Goal: Transaction & Acquisition: Purchase product/service

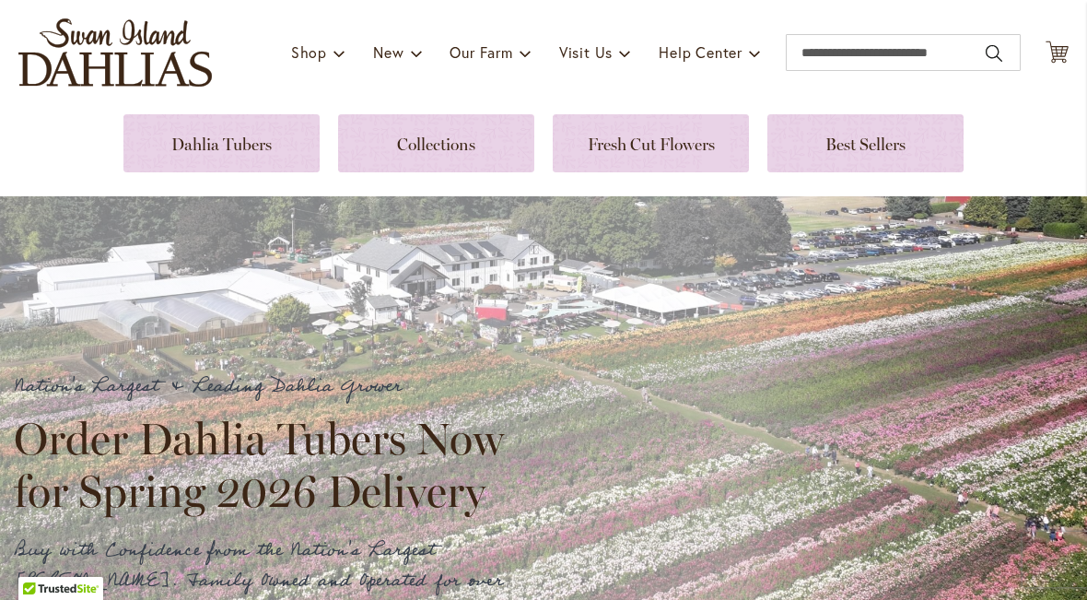
scroll to position [112, 0]
click at [262, 166] on link at bounding box center [221, 142] width 196 height 58
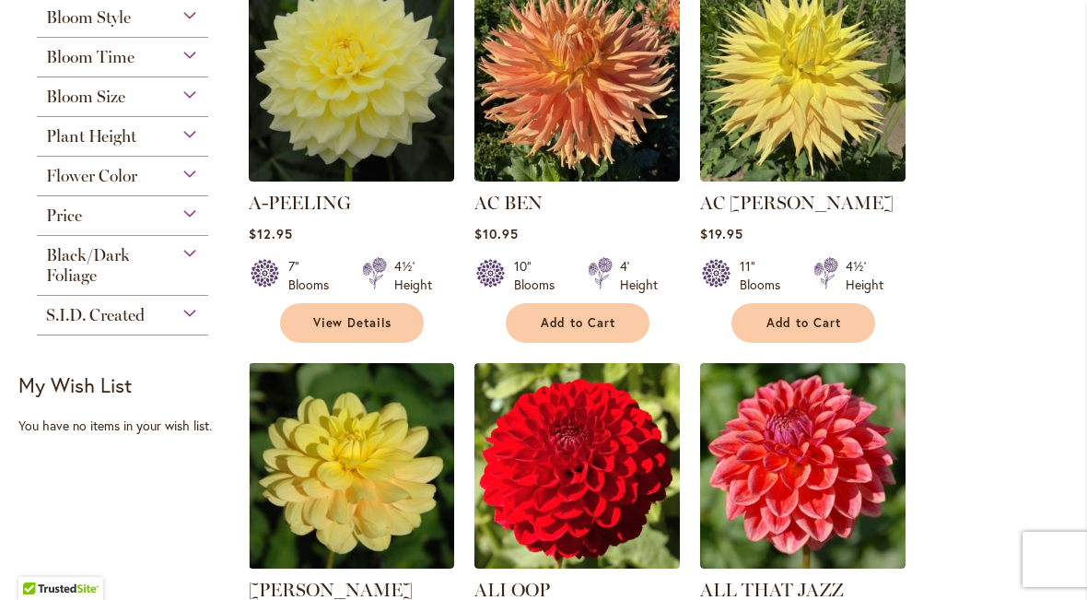
scroll to position [481, 0]
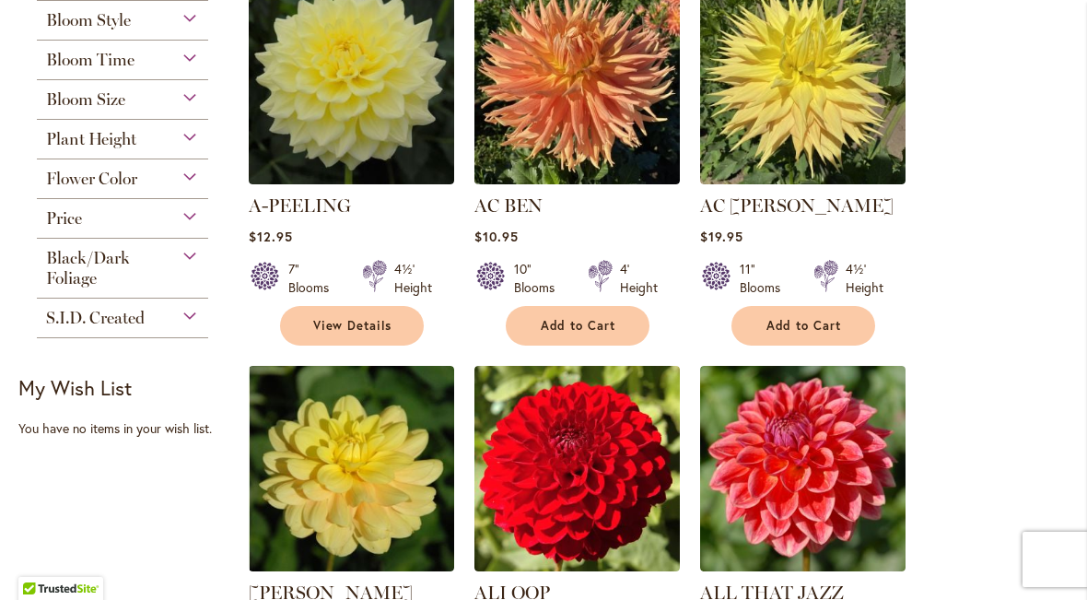
click at [184, 149] on div "Plant Height" at bounding box center [122, 134] width 171 height 29
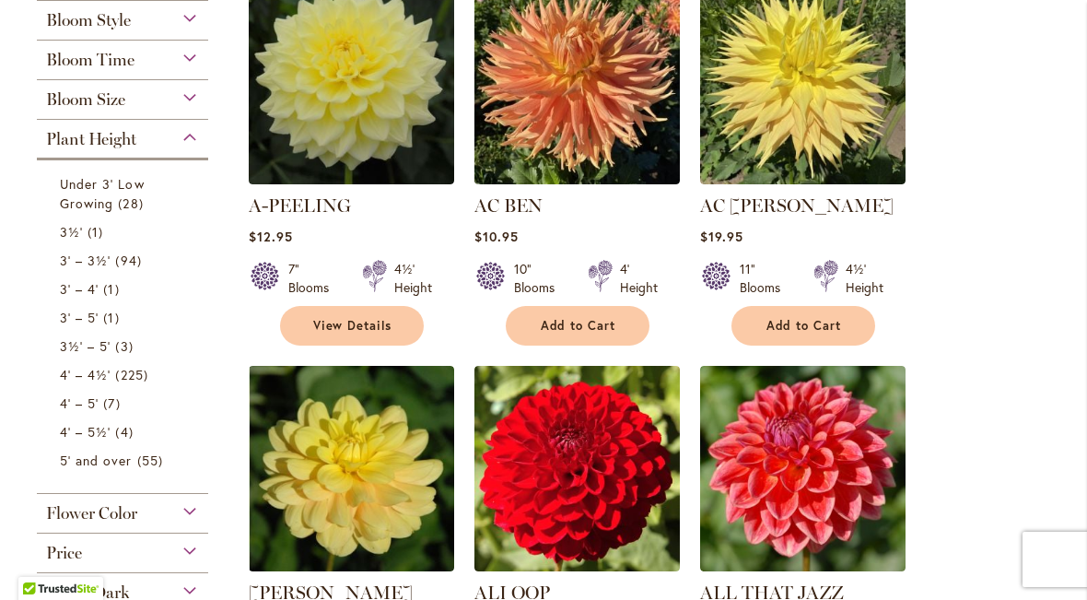
click at [129, 270] on span "94 items" at bounding box center [130, 260] width 30 height 19
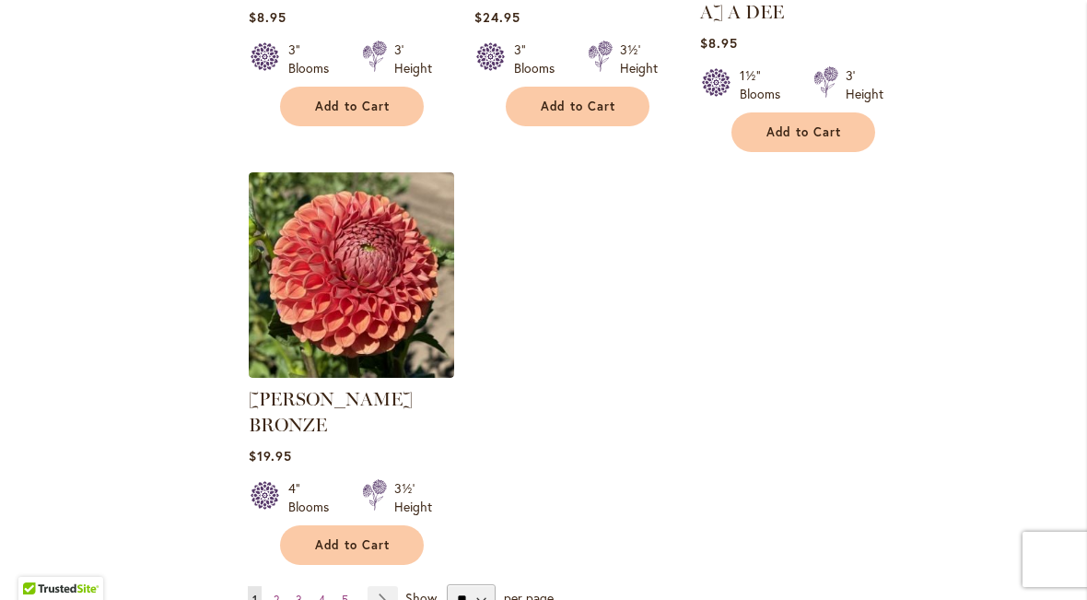
scroll to position [2238, 0]
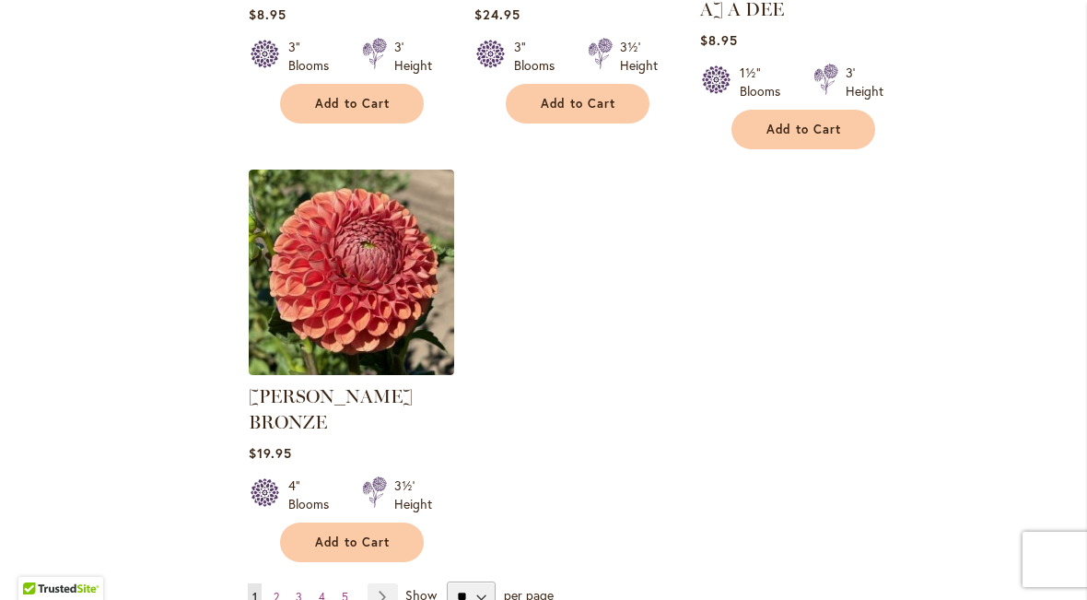
click at [275, 590] on span "2" at bounding box center [277, 597] width 6 height 14
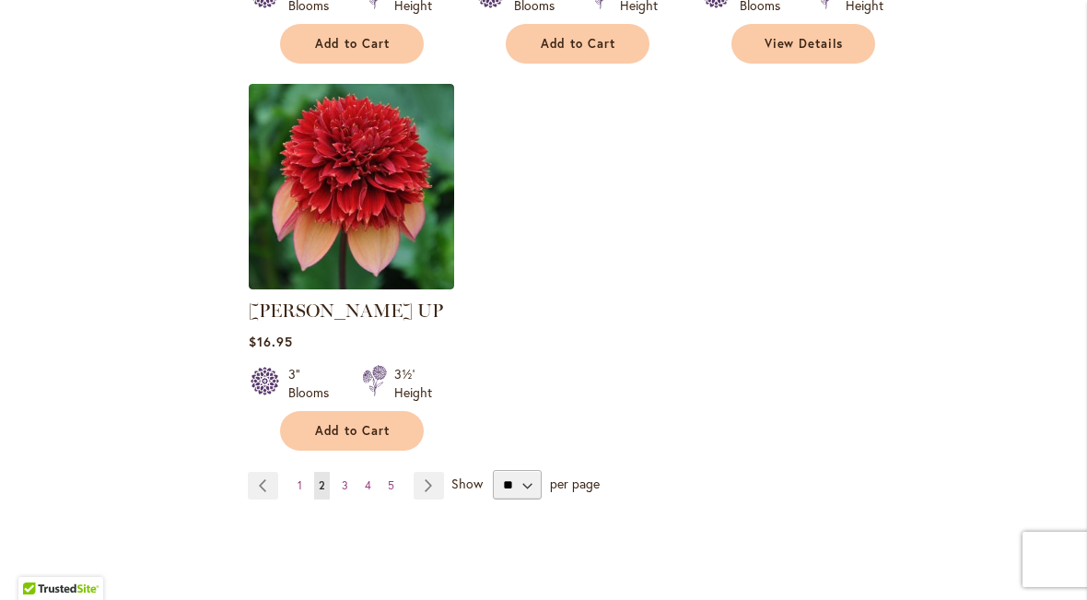
scroll to position [2325, 0]
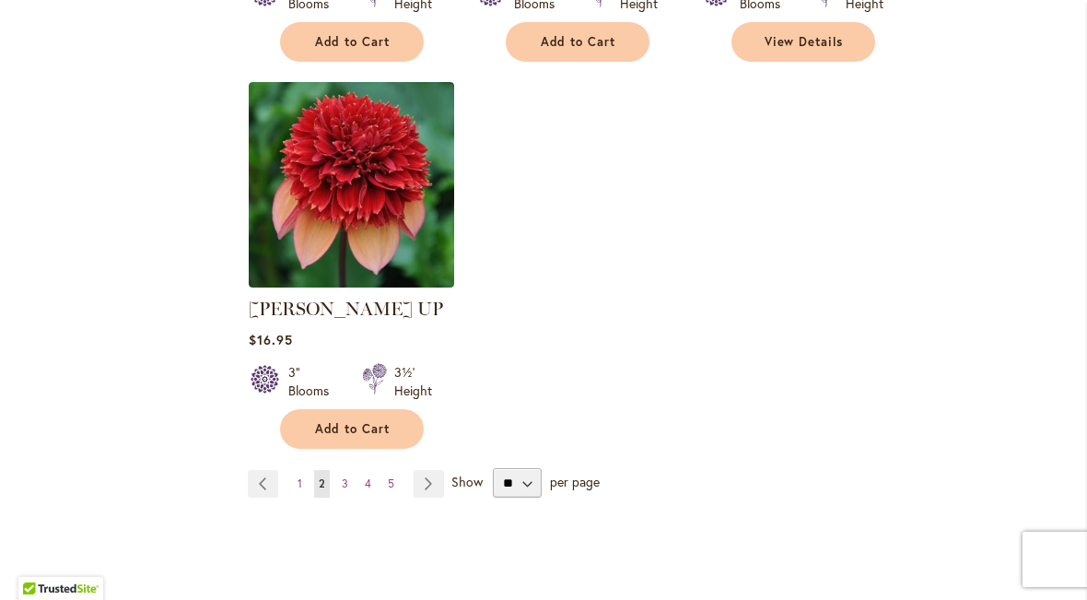
click at [347, 473] on link "Page 3" at bounding box center [345, 484] width 16 height 28
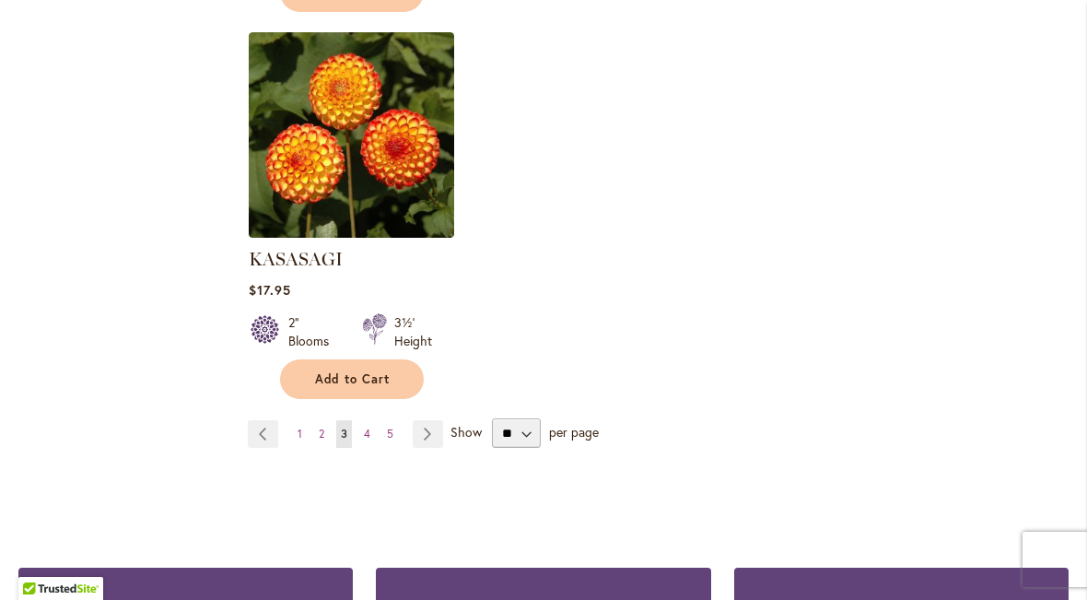
scroll to position [2362, 0]
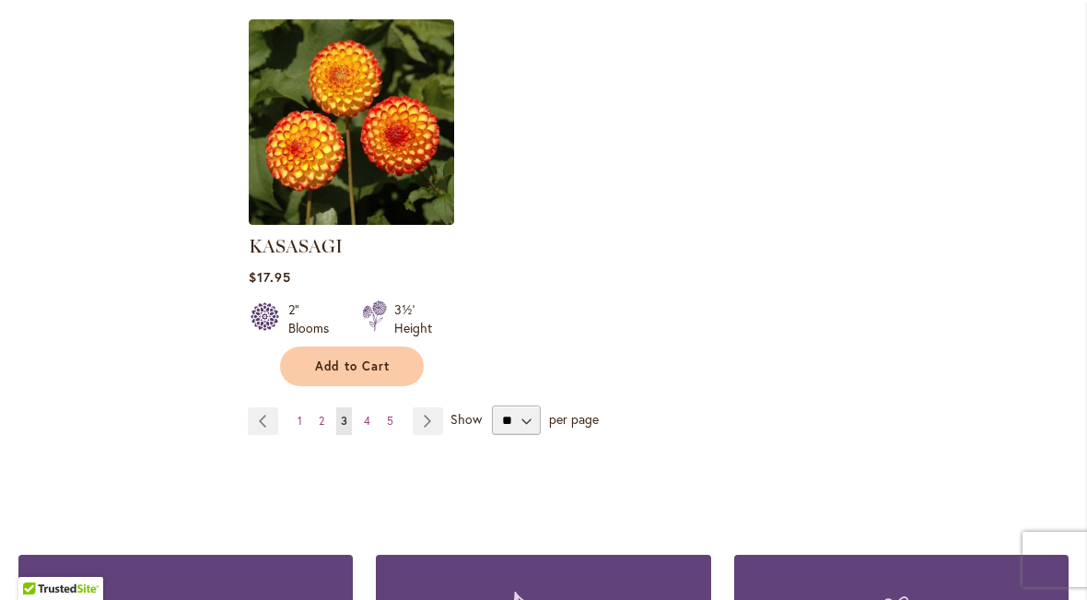
click at [373, 412] on link "Page 4" at bounding box center [367, 421] width 16 height 28
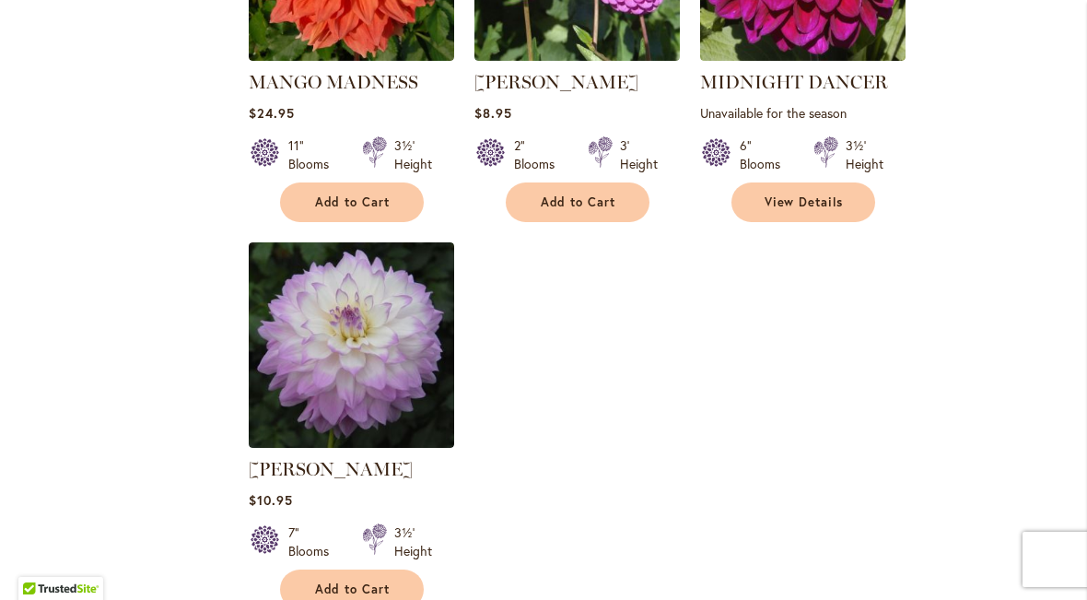
scroll to position [2211, 0]
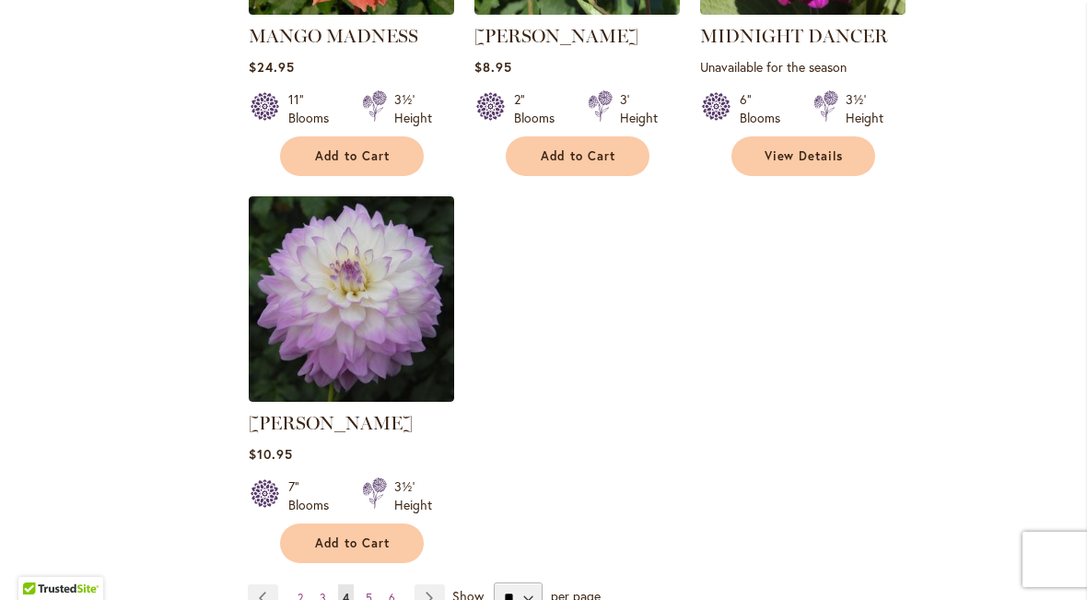
click at [375, 584] on link "Page 5" at bounding box center [369, 598] width 16 height 28
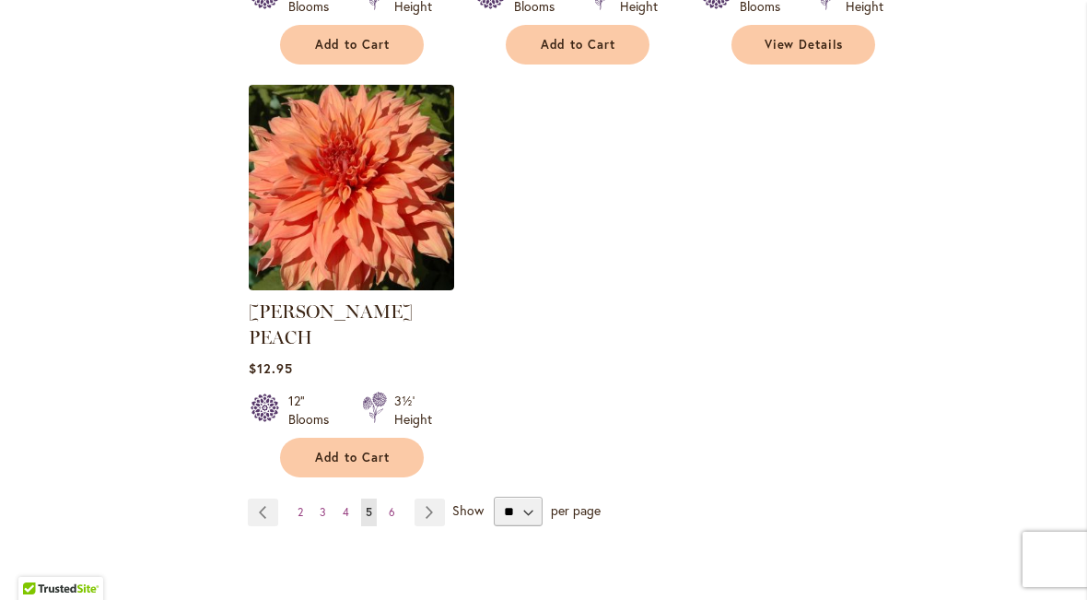
scroll to position [2309, 0]
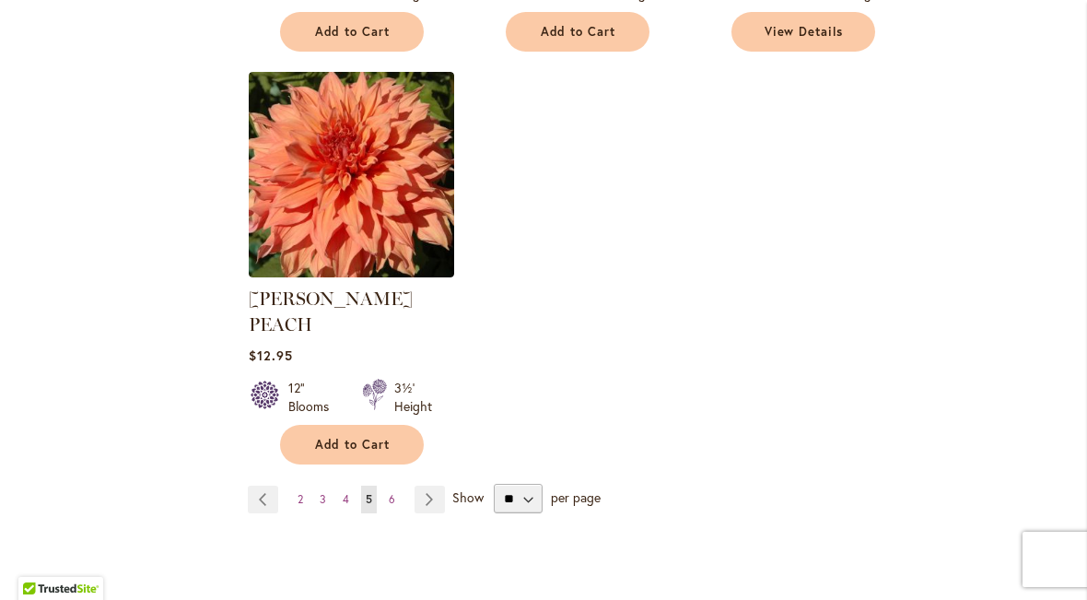
click at [397, 485] on link "Page 6" at bounding box center [392, 499] width 16 height 28
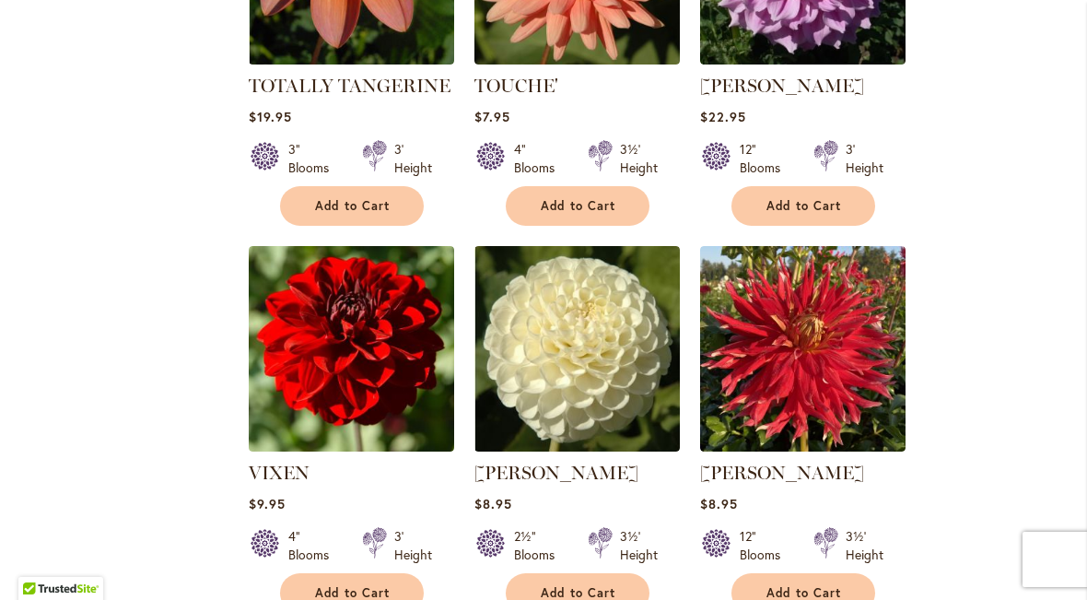
scroll to position [1339, 0]
